Goal: Transaction & Acquisition: Purchase product/service

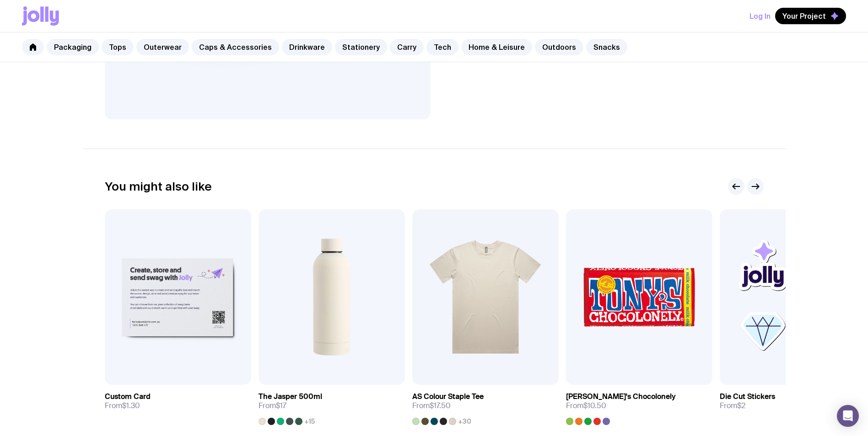
scroll to position [412, 0]
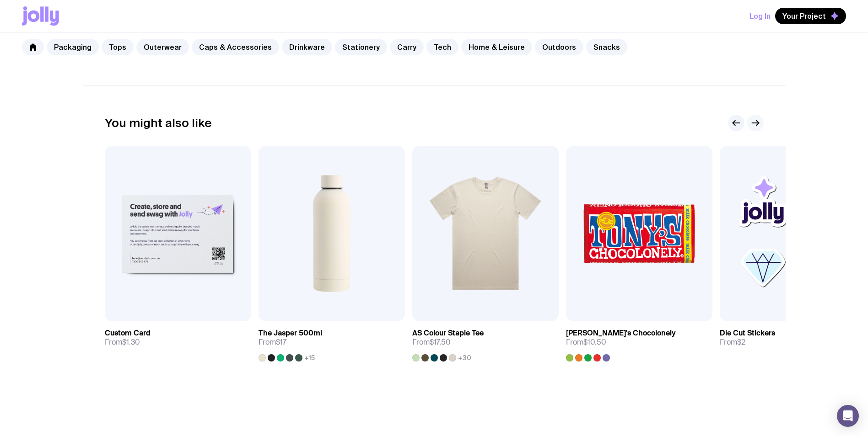
click at [758, 122] on icon "button" at bounding box center [755, 123] width 11 height 11
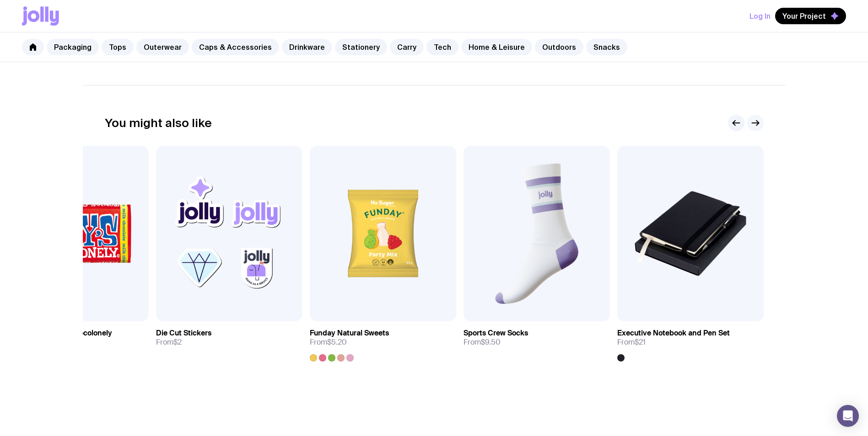
click at [758, 122] on icon "button" at bounding box center [755, 123] width 11 height 11
click at [733, 120] on icon "button" at bounding box center [736, 123] width 11 height 11
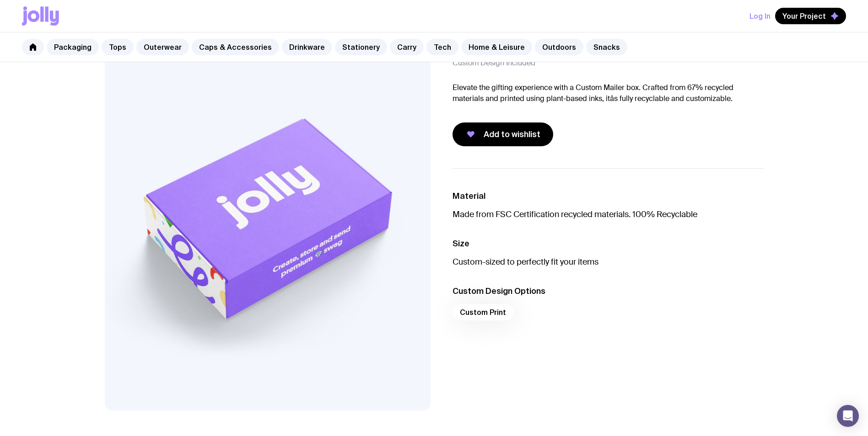
scroll to position [46, 0]
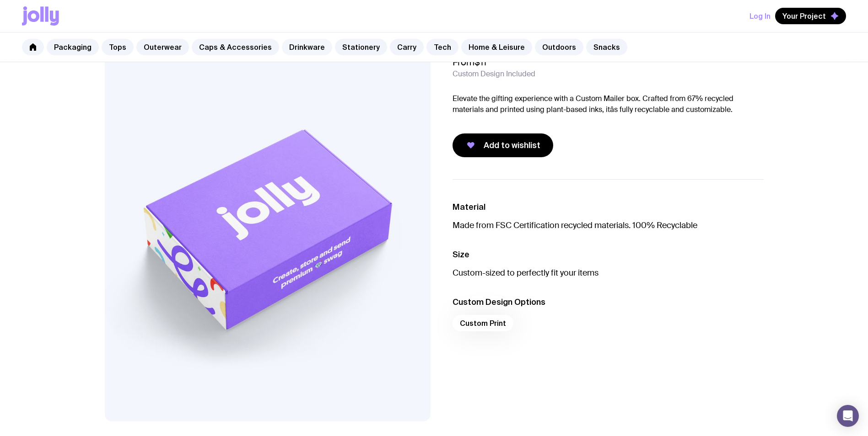
click at [301, 43] on link "Drinkware" at bounding box center [307, 47] width 50 height 16
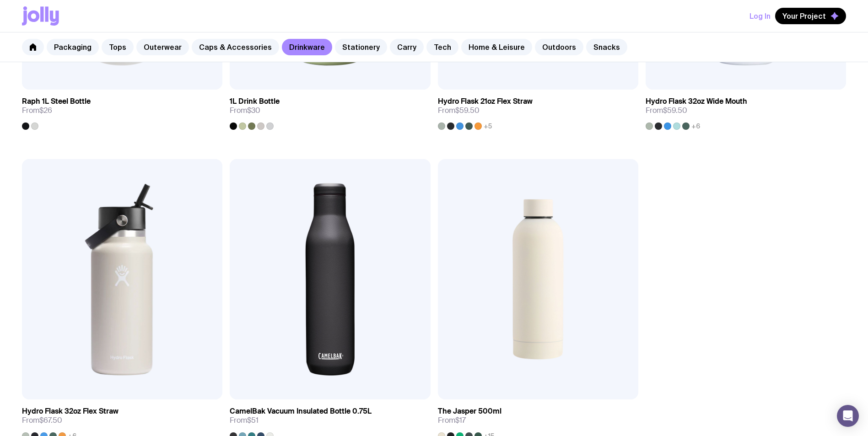
scroll to position [1647, 0]
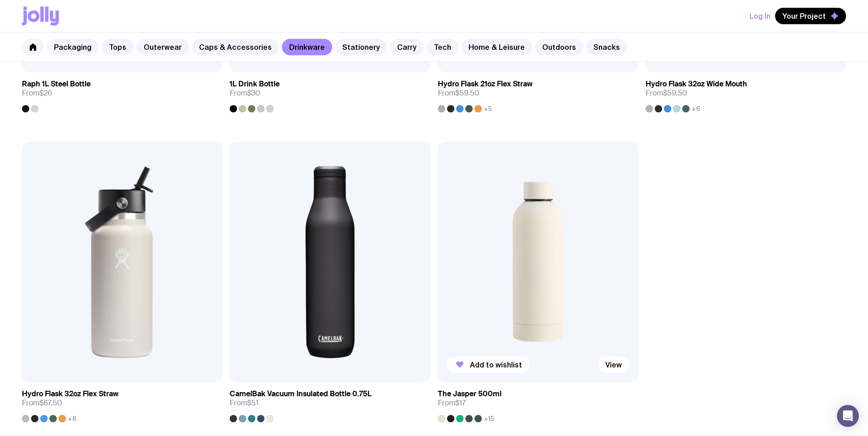
click at [497, 239] on img at bounding box center [538, 262] width 200 height 241
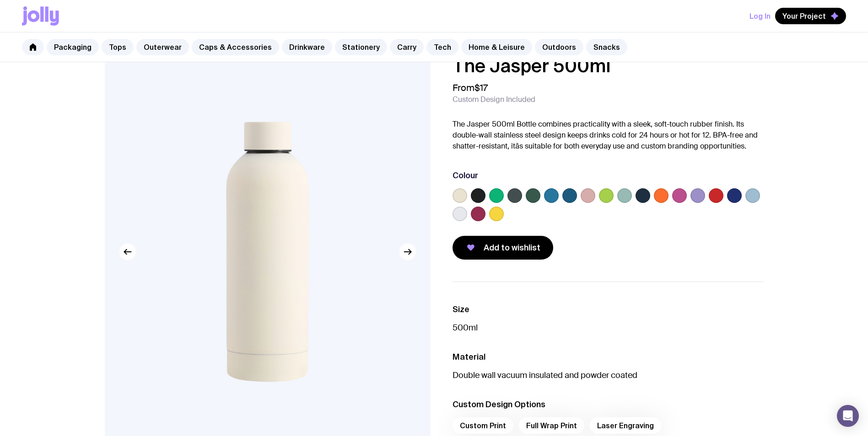
scroll to position [46, 0]
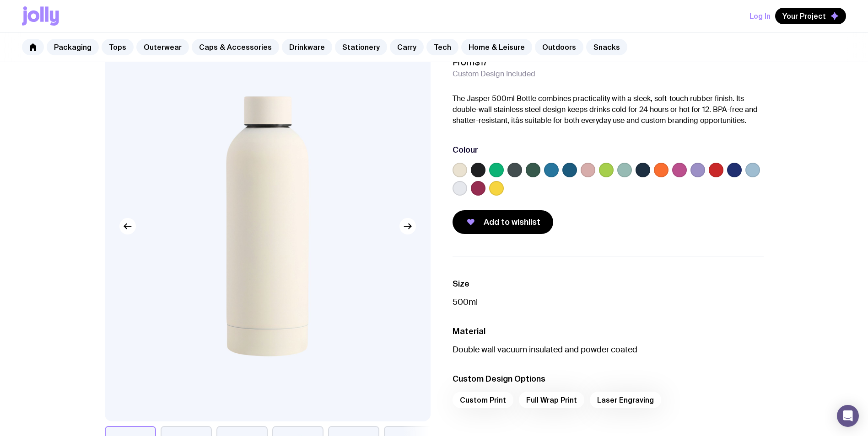
click at [482, 167] on label at bounding box center [478, 170] width 15 height 15
click at [0, 0] on input "radio" at bounding box center [0, 0] width 0 height 0
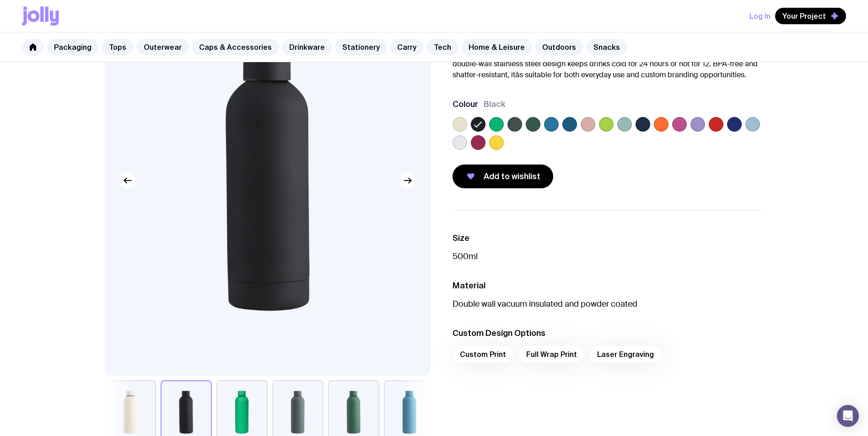
scroll to position [137, 0]
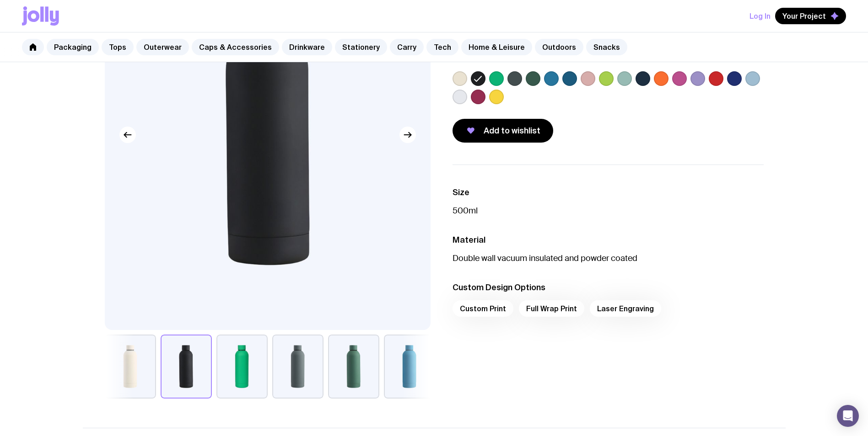
click at [498, 309] on div "Custom Print Full Wrap Print Laser Engraving" at bounding box center [607, 312] width 311 height 22
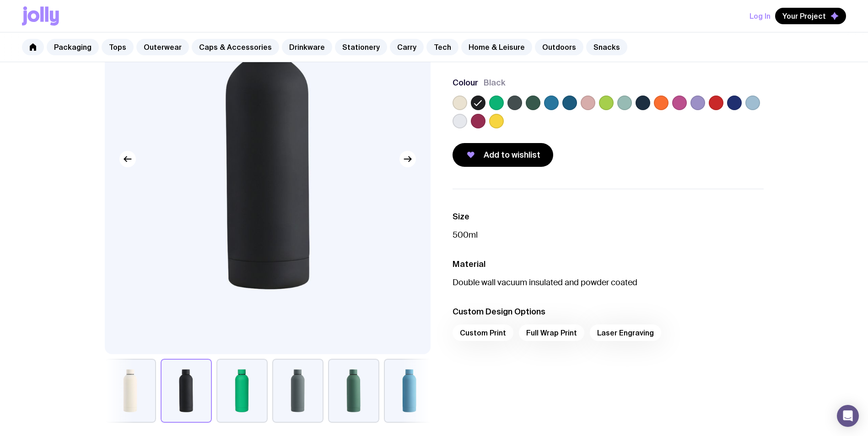
scroll to position [91, 0]
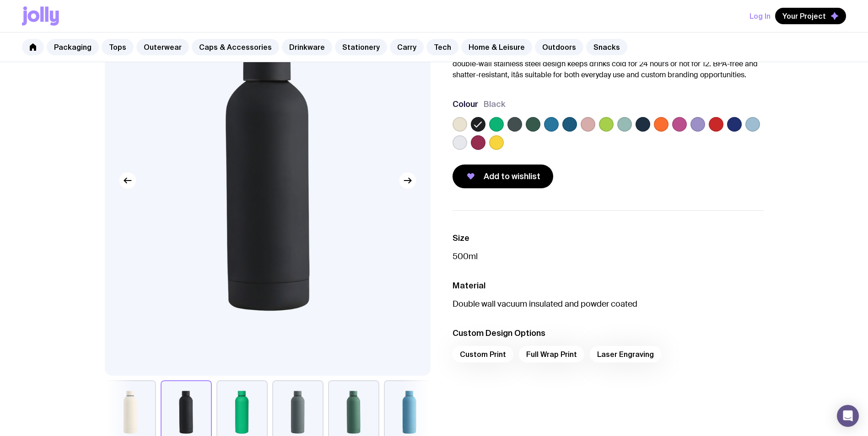
click at [550, 355] on div "Custom Print Full Wrap Print Laser Engraving" at bounding box center [607, 357] width 311 height 22
click at [501, 357] on div "Custom Print Full Wrap Print Laser Engraving" at bounding box center [607, 357] width 311 height 22
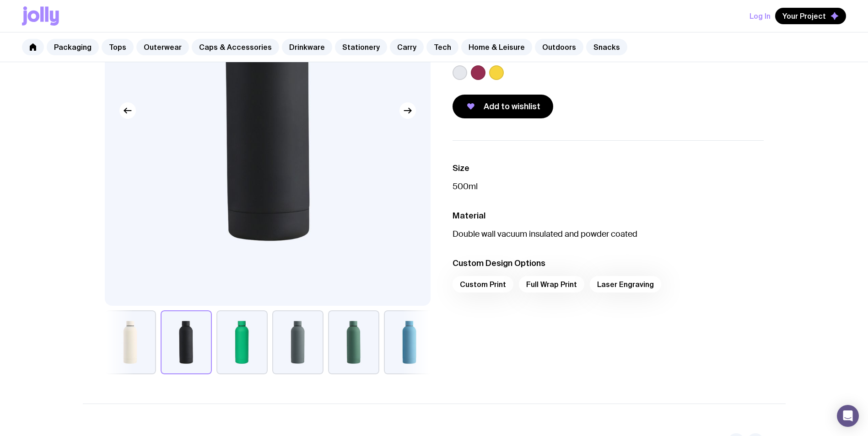
scroll to position [93, 0]
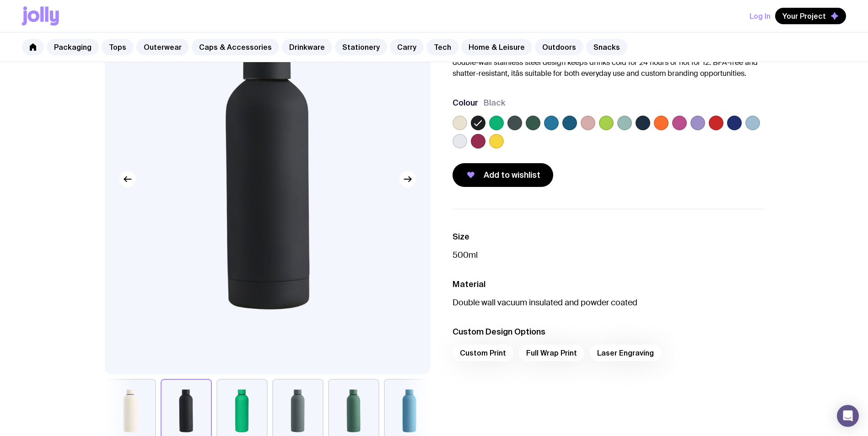
click at [560, 356] on div "Custom Print Full Wrap Print Laser Engraving" at bounding box center [607, 356] width 311 height 22
click at [559, 356] on div "Custom Print Full Wrap Print Laser Engraving" at bounding box center [607, 356] width 311 height 22
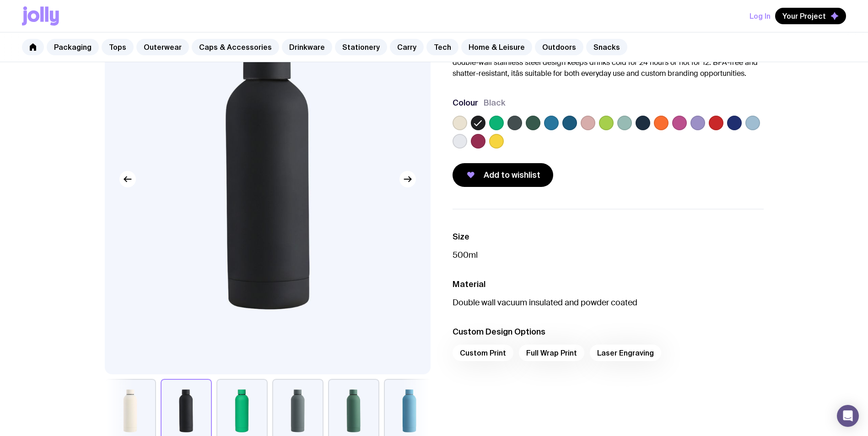
click at [559, 356] on div "Custom Print Full Wrap Print Laser Engraving" at bounding box center [607, 356] width 311 height 22
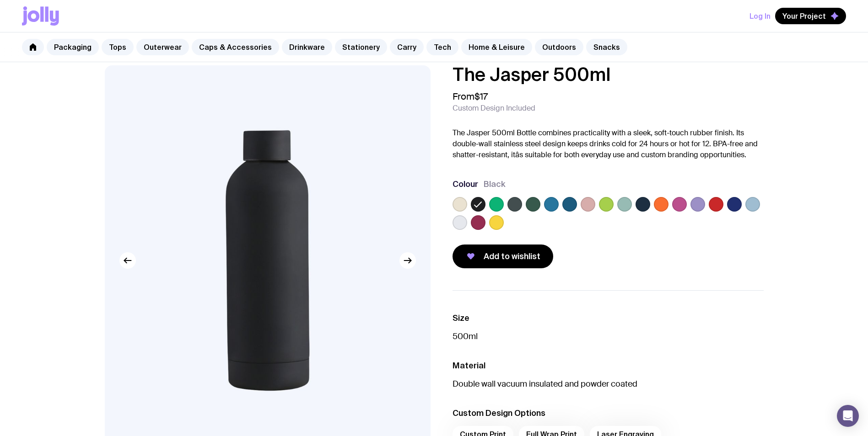
scroll to position [0, 0]
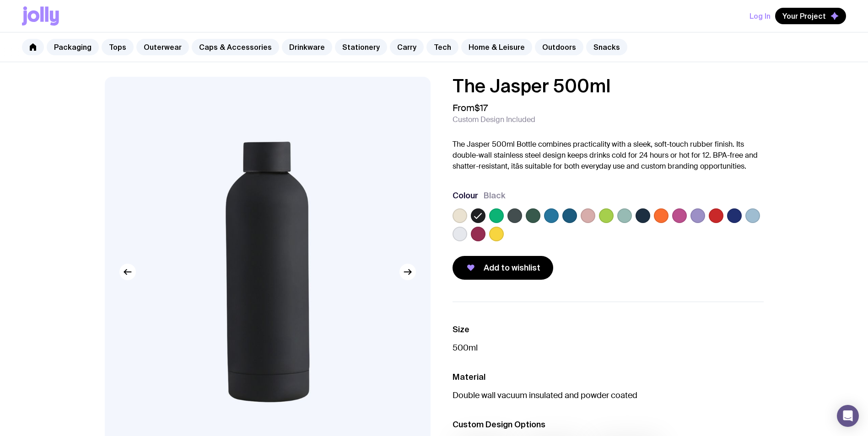
click at [458, 214] on label at bounding box center [459, 216] width 15 height 15
click at [0, 0] on input "radio" at bounding box center [0, 0] width 0 height 0
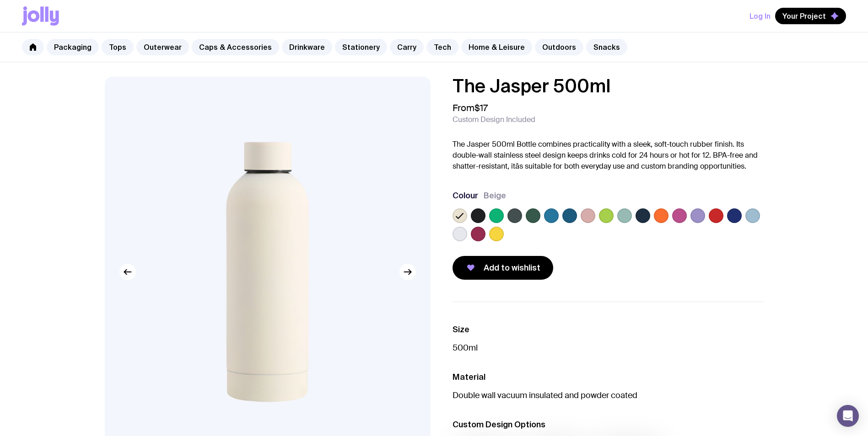
click at [458, 230] on label at bounding box center [459, 234] width 15 height 15
click at [0, 0] on input "radio" at bounding box center [0, 0] width 0 height 0
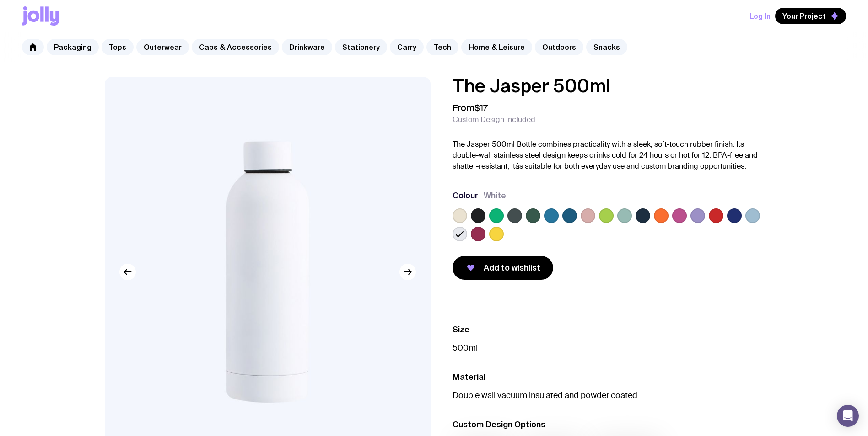
click at [481, 218] on label at bounding box center [478, 216] width 15 height 15
click at [0, 0] on input "radio" at bounding box center [0, 0] width 0 height 0
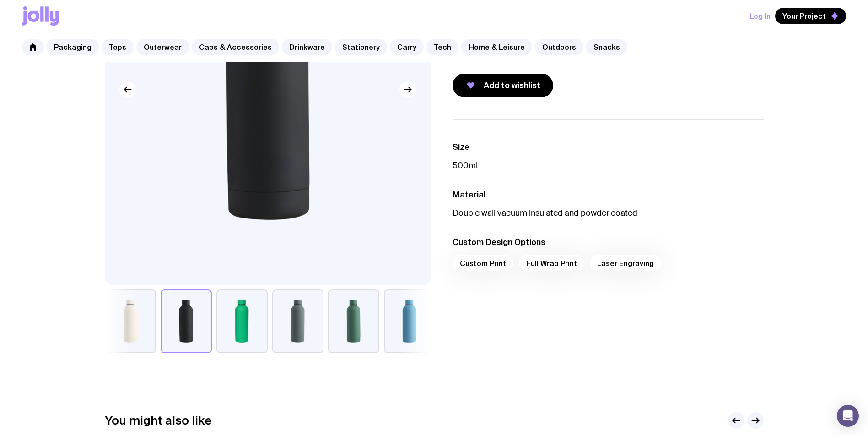
scroll to position [183, 0]
click at [474, 266] on div "Custom Print Full Wrap Print Laser Engraving" at bounding box center [607, 266] width 311 height 22
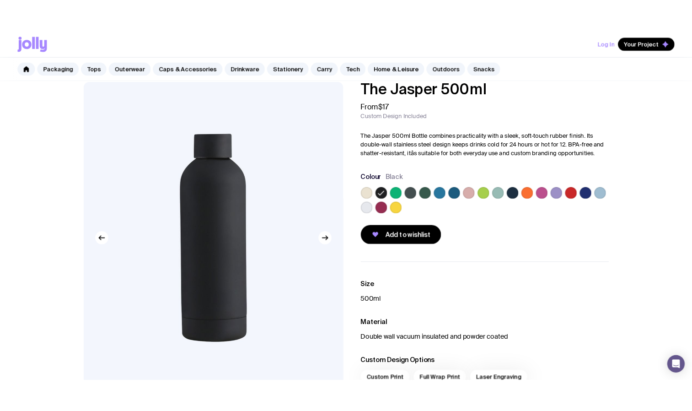
scroll to position [0, 0]
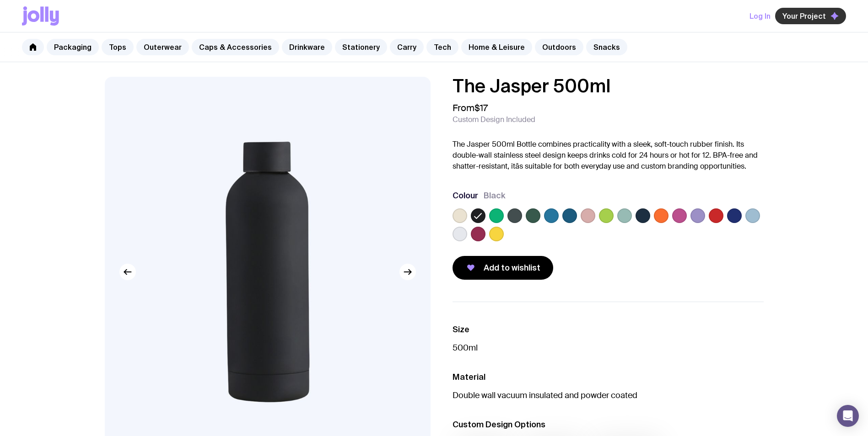
click at [800, 17] on span "Your Project" at bounding box center [803, 15] width 43 height 9
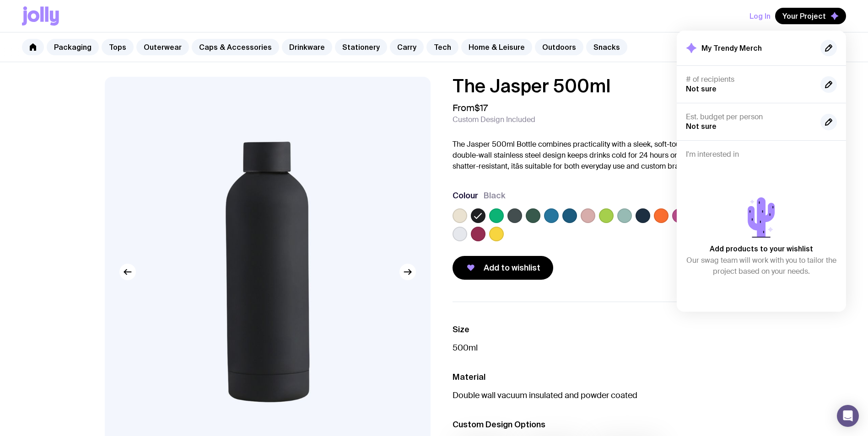
click at [606, 17] on div "Log In Your Project My Trendy Merch # of recipients Not sure Est. budget per pe…" at bounding box center [434, 16] width 824 height 32
